Goal: Transaction & Acquisition: Register for event/course

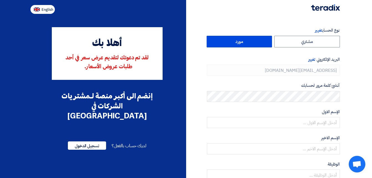
click at [42, 8] on span "English" at bounding box center [48, 10] width 12 height 4
type input "Register"
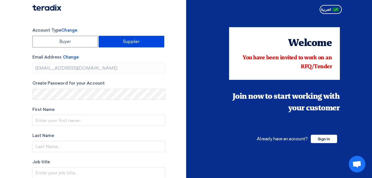
click at [118, 42] on label "Supplier" at bounding box center [132, 42] width 66 height 12
click at [118, 42] on input "Supplier" at bounding box center [131, 41] width 65 height 11
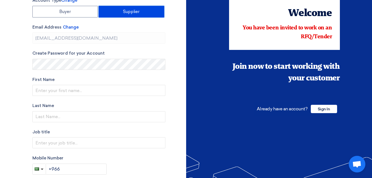
scroll to position [11, 0]
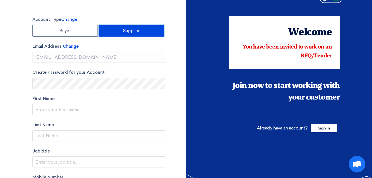
click at [126, 30] on label "Supplier" at bounding box center [132, 31] width 66 height 12
click at [126, 30] on input "Supplier" at bounding box center [131, 30] width 65 height 11
click at [73, 47] on span "Change" at bounding box center [71, 46] width 16 height 5
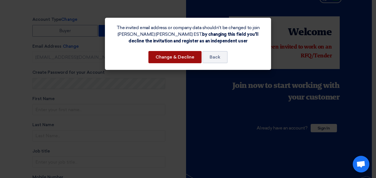
click at [174, 57] on button "Change & Decline" at bounding box center [174, 57] width 53 height 12
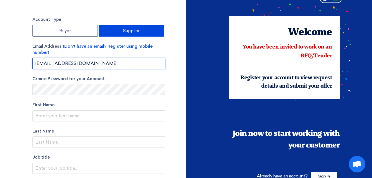
click at [81, 65] on input "[EMAIL_ADDRESS][DOMAIN_NAME]" at bounding box center [98, 63] width 133 height 11
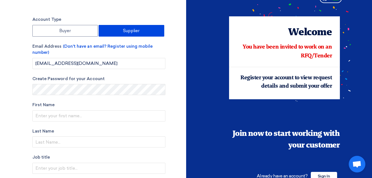
click at [165, 52] on label "Email Address (Don't have an email? Register using mobile number)" at bounding box center [98, 49] width 133 height 12
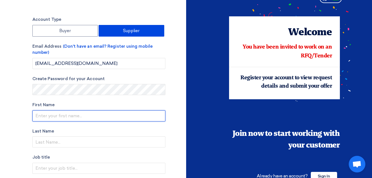
click at [47, 117] on input "text" at bounding box center [98, 115] width 133 height 11
type input "[PERSON_NAME]"
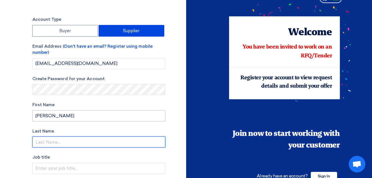
type input "Moosa"
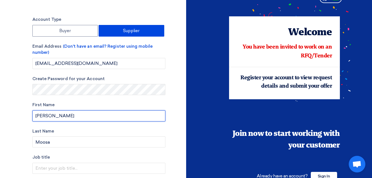
scroll to position [38, 0]
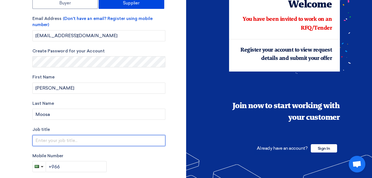
click at [44, 141] on input "text" at bounding box center [98, 140] width 133 height 11
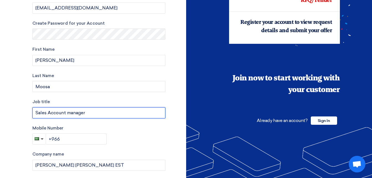
type input "Sales Account manager"
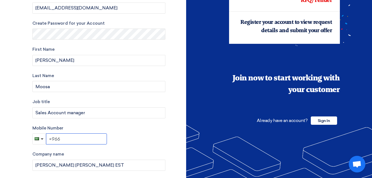
click at [65, 138] on input "+966" at bounding box center [76, 138] width 61 height 11
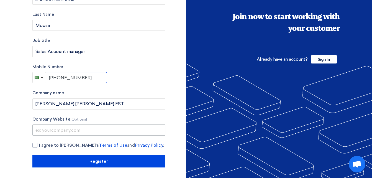
scroll to position [128, 0]
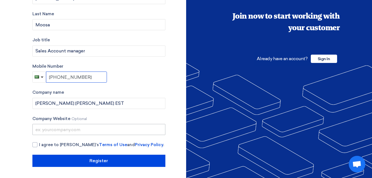
type input "[PHONE_NUMBER]"
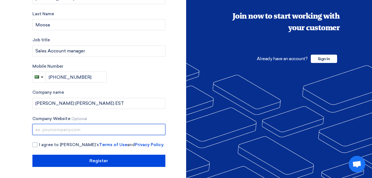
click at [53, 129] on input "text" at bounding box center [98, 129] width 133 height 11
type input "WWW.al-garawi,com"
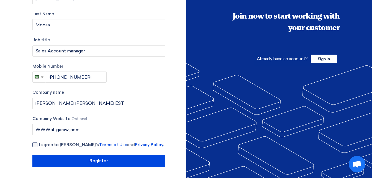
click at [35, 144] on div at bounding box center [34, 144] width 5 height 5
click at [39, 144] on input "I agree to [PERSON_NAME]’s Terms of Use and Privacy Policy ." at bounding box center [105, 146] width 133 height 11
checkbox input "true"
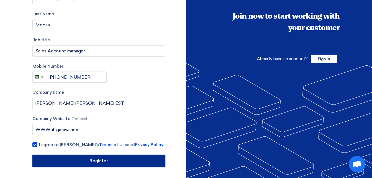
click at [97, 161] on input "Register" at bounding box center [98, 160] width 133 height 12
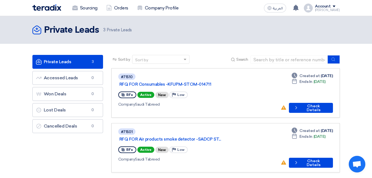
click at [126, 93] on span "RFx" at bounding box center [129, 95] width 7 height 4
click at [159, 82] on link "RFQ FOR Consumables -KFUPM-STOM-014711" at bounding box center [188, 84] width 138 height 5
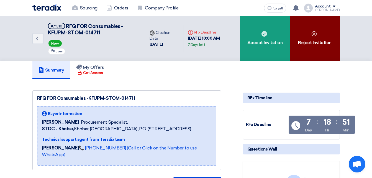
click at [309, 38] on div "Reject Invitation" at bounding box center [315, 38] width 50 height 45
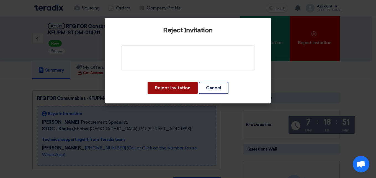
click at [170, 89] on button "Reject Invitation" at bounding box center [173, 88] width 50 height 12
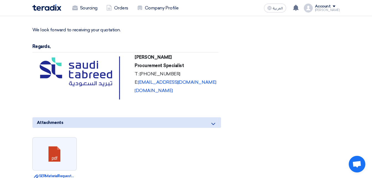
scroll to position [1467, 0]
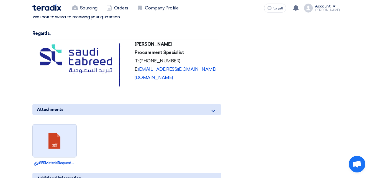
click at [53, 124] on link at bounding box center [55, 140] width 44 height 33
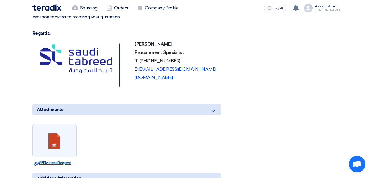
click at [45, 160] on link "Download file SERMaterialRequestReportAPSC_.pdf" at bounding box center [54, 163] width 41 height 6
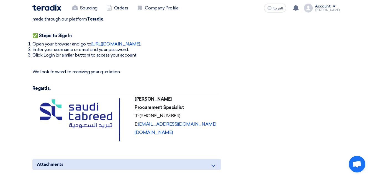
scroll to position [1360, 0]
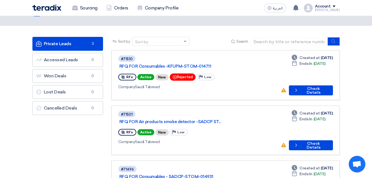
scroll to position [28, 0]
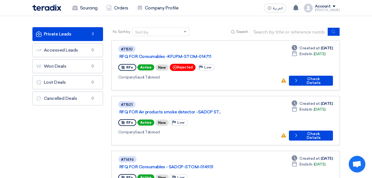
click at [128, 120] on span "RFx" at bounding box center [129, 122] width 7 height 4
click at [179, 109] on link "RFQ FOR Air products smoke detector -SADCP ST..." at bounding box center [188, 111] width 138 height 5
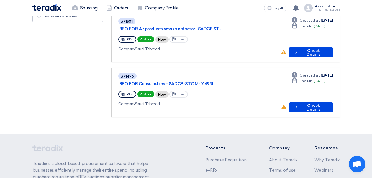
scroll to position [55, 0]
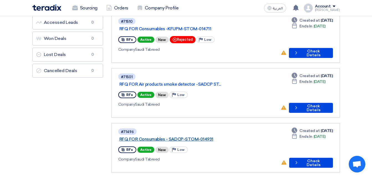
click at [171, 136] on link "RFQ FOR Consumables - SADCP-STOM-014931" at bounding box center [188, 138] width 138 height 5
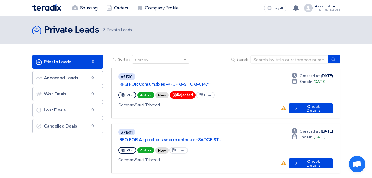
click at [52, 62] on link "Private Leads Private Leads 3" at bounding box center [67, 62] width 71 height 14
click at [161, 7] on link "Company Profile" at bounding box center [158, 8] width 50 height 12
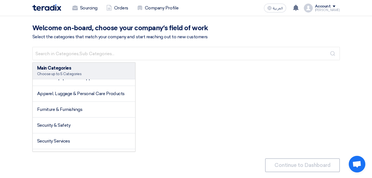
scroll to position [194, 0]
